Goal: Task Accomplishment & Management: Complete application form

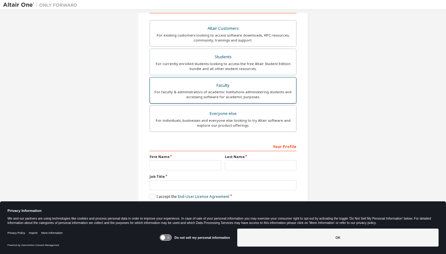
drag, startPoint x: 257, startPoint y: 56, endPoint x: 261, endPoint y: 94, distance: 37.6
click at [257, 56] on div "Students" at bounding box center [223, 57] width 139 height 9
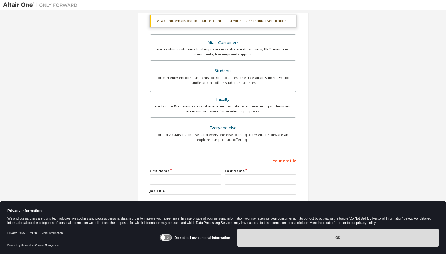
click at [260, 236] on button "OK" at bounding box center [337, 238] width 201 height 18
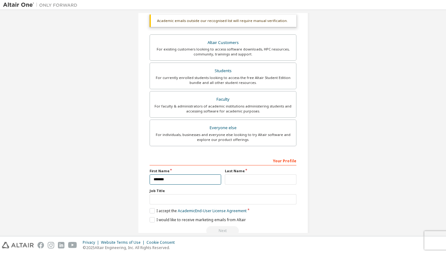
type input "*******"
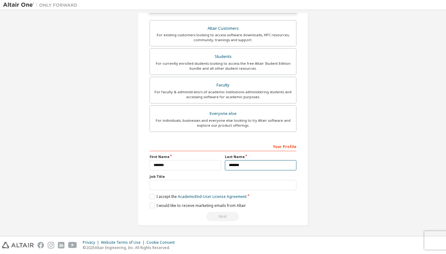
scroll to position [125, 0]
type input "*******"
click at [121, 208] on div "Create an Altair One Account For Free Trials, Licenses, Downloads, Learning & D…" at bounding box center [223, 61] width 440 height 344
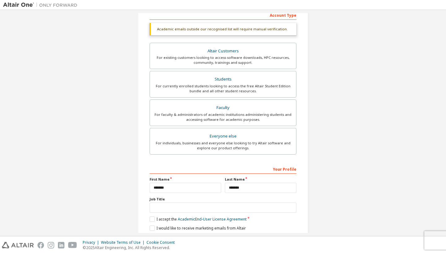
scroll to position [101, 0]
click at [150, 221] on label "I accept the Academic End-User License Agreement" at bounding box center [198, 219] width 97 height 5
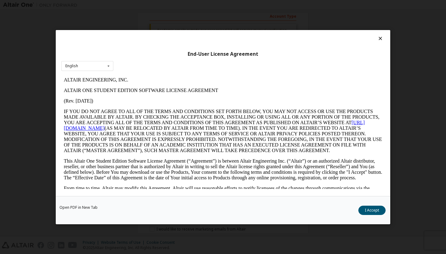
scroll to position [0, 0]
click at [364, 206] on button "I Accept" at bounding box center [371, 210] width 27 height 9
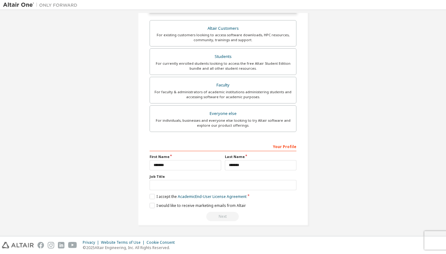
scroll to position [125, 0]
click at [181, 186] on input "text" at bounding box center [223, 185] width 147 height 10
type input "*******"
click at [168, 219] on div "Next" at bounding box center [223, 217] width 147 height 9
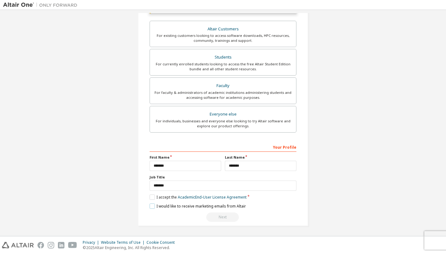
click at [151, 206] on label "I would like to receive marketing emails from Altair" at bounding box center [198, 206] width 96 height 5
click at [218, 219] on div "Next" at bounding box center [223, 217] width 147 height 9
click at [150, 206] on label "I would like to receive marketing emails from Altair" at bounding box center [198, 206] width 96 height 5
type input "**********"
click at [193, 215] on div "Next" at bounding box center [223, 217] width 147 height 9
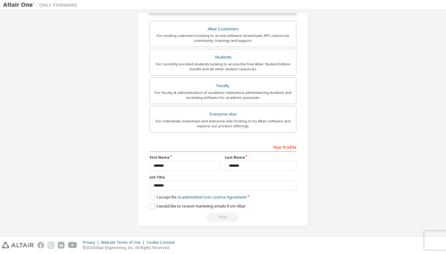
click at [166, 207] on label "I would like to receive marketing emails from Altair" at bounding box center [198, 206] width 96 height 5
click at [208, 216] on div "Next" at bounding box center [223, 217] width 147 height 9
click at [151, 208] on label "I would like to receive marketing emails from Altair" at bounding box center [198, 206] width 96 height 5
click at [217, 218] on button "Next" at bounding box center [222, 217] width 33 height 9
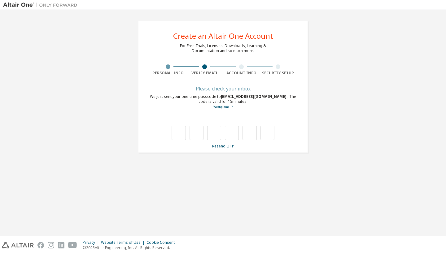
scroll to position [0, 0]
click at [115, 152] on div "**********" at bounding box center [223, 86] width 440 height 147
click at [176, 136] on input "text" at bounding box center [179, 133] width 14 height 14
type input "*"
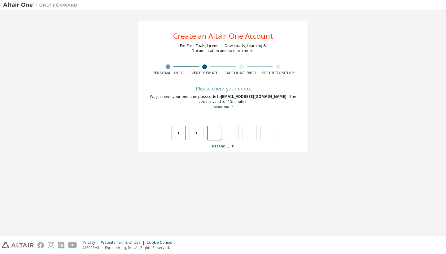
type input "*"
